Goal: Information Seeking & Learning: Learn about a topic

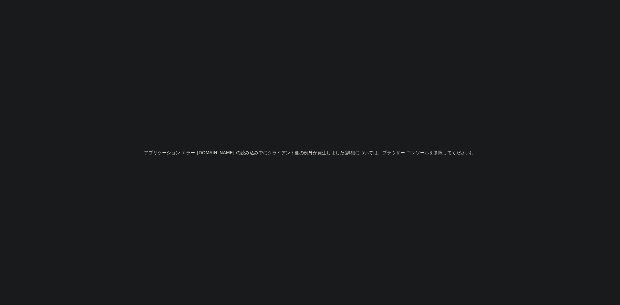
click at [81, 46] on div "アプリケーション エラー: [DOMAIN_NAME] の 読み込み中に クライアント側の例外が発生しました ( 詳細については、 ブラウザー コンソールを参…" at bounding box center [310, 152] width 620 height 305
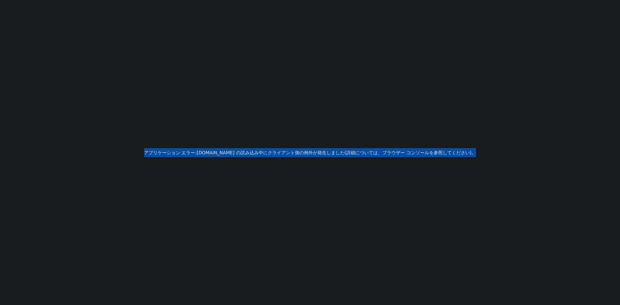
click at [81, 46] on div "アプリケーション エラー: [DOMAIN_NAME] の 読み込み中に クライアント側の例外が発生しました ( 詳細については、 ブラウザー コンソールを参…" at bounding box center [310, 152] width 620 height 305
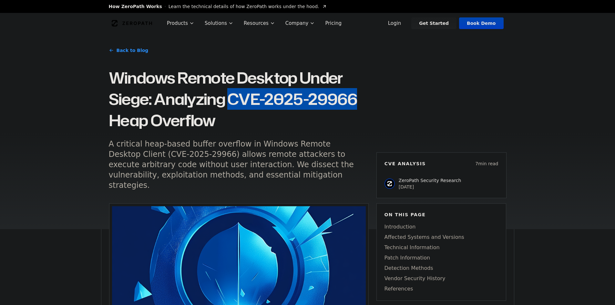
drag, startPoint x: 365, startPoint y: 96, endPoint x: 231, endPoint y: 96, distance: 133.3
click at [231, 96] on h1 "Windows Remote Desktop Under Siege: Analyzing CVE-2025-29966 Heap Overflow" at bounding box center [239, 99] width 260 height 64
copy h1 "CVE-2025-29966"
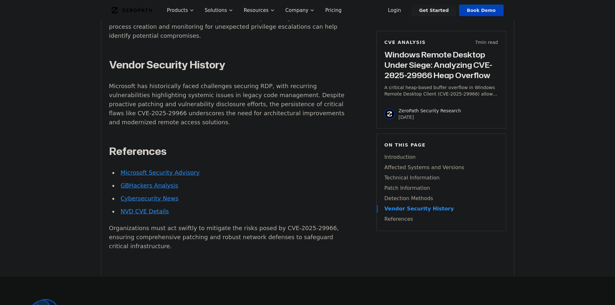
scroll to position [968, 0]
